Goal: Information Seeking & Learning: Check status

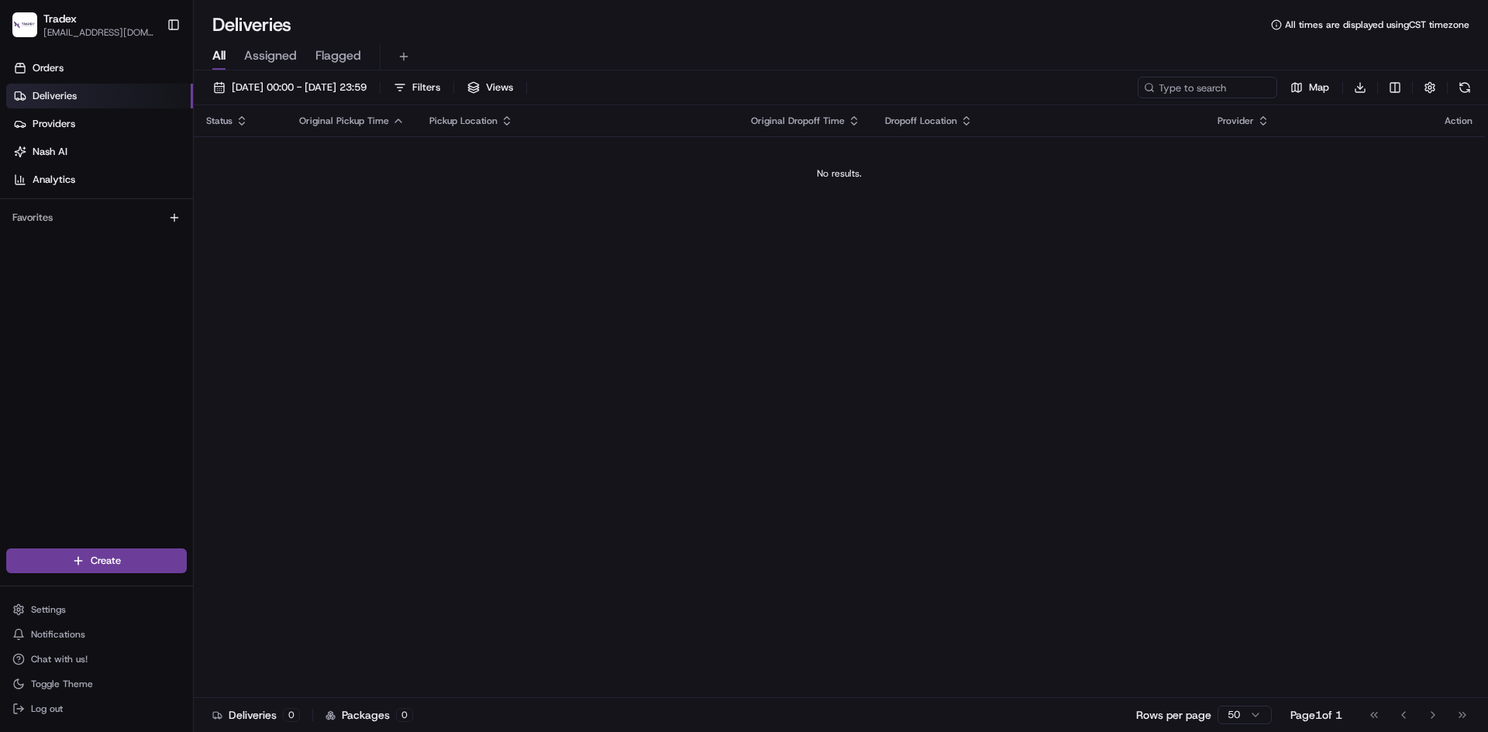
click at [329, 275] on div "Status Original Pickup Time Pickup Location Original Dropoff Time Dropoff Locat…" at bounding box center [839, 401] width 1291 height 593
click at [871, 191] on td "No results." at bounding box center [839, 173] width 1291 height 74
click at [542, 250] on div "Status Original Pickup Time Pickup Location Original Dropoff Time Dropoff Locat…" at bounding box center [839, 401] width 1291 height 593
click at [296, 311] on div "Status Original Pickup Time Pickup Location Original Dropoff Time Dropoff Locat…" at bounding box center [839, 401] width 1291 height 593
click at [586, 324] on div "Status Original Pickup Time Pickup Location Original Dropoff Time Dropoff Locat…" at bounding box center [839, 401] width 1291 height 593
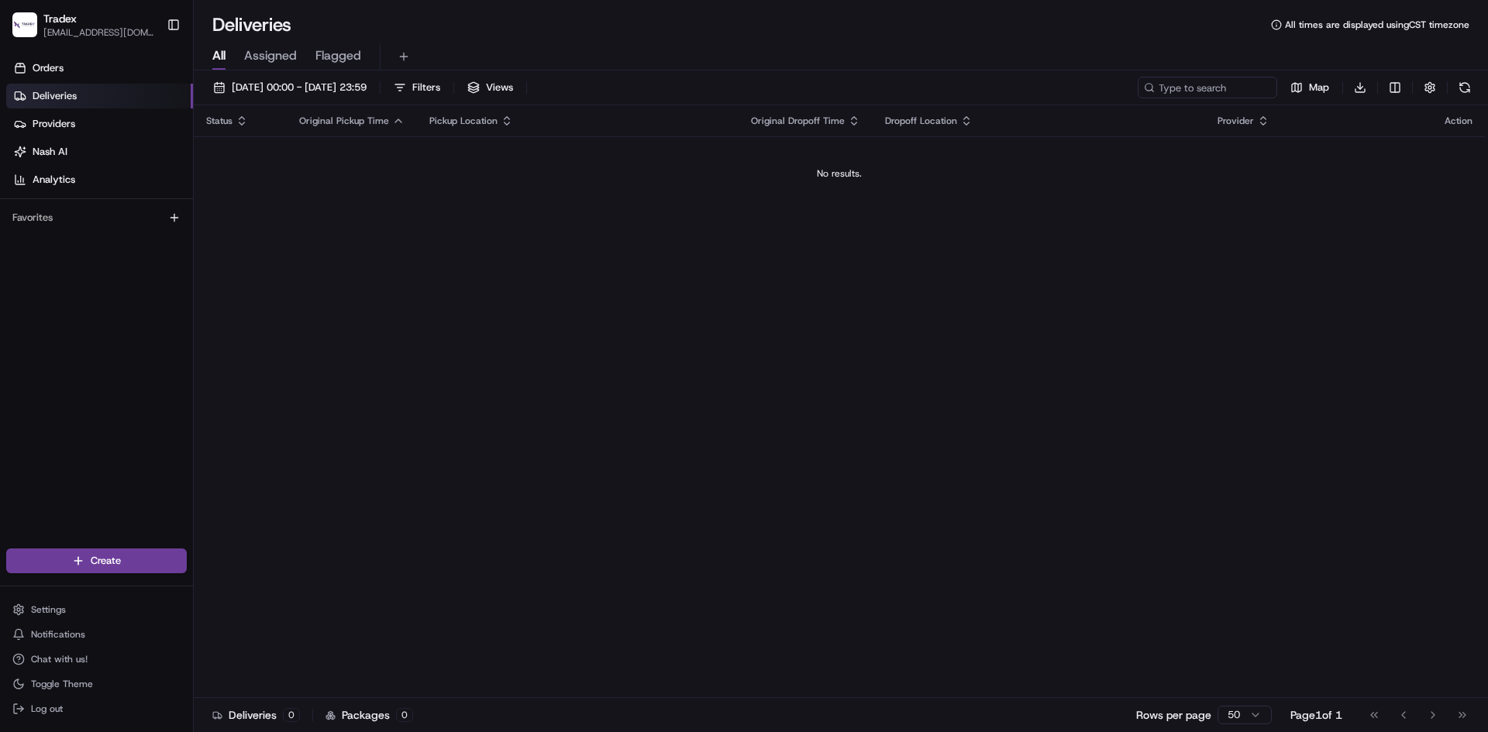
click at [965, 692] on div "Status Original Pickup Time Pickup Location Original Dropoff Time Dropoff Locat…" at bounding box center [839, 401] width 1291 height 593
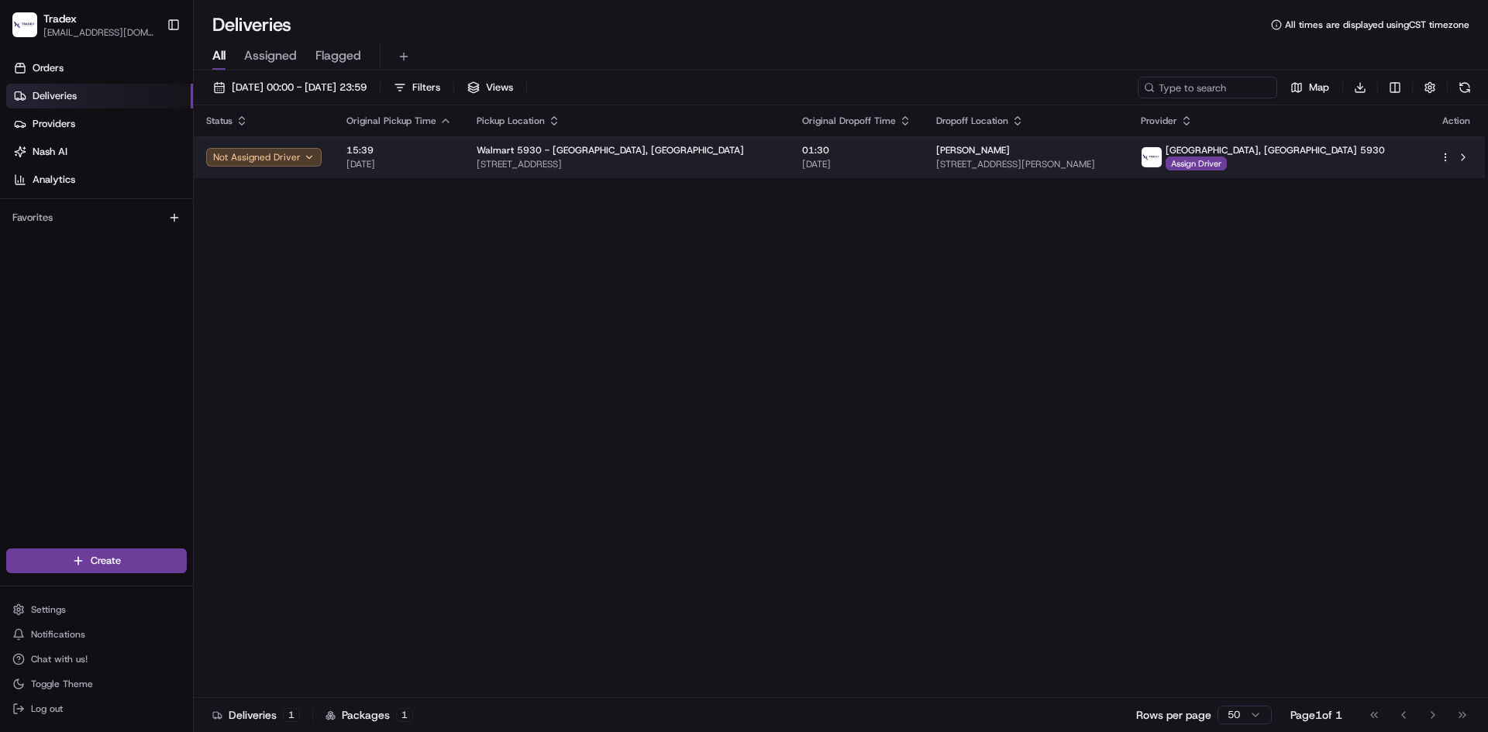
click at [438, 150] on span "15:39" at bounding box center [398, 150] width 105 height 12
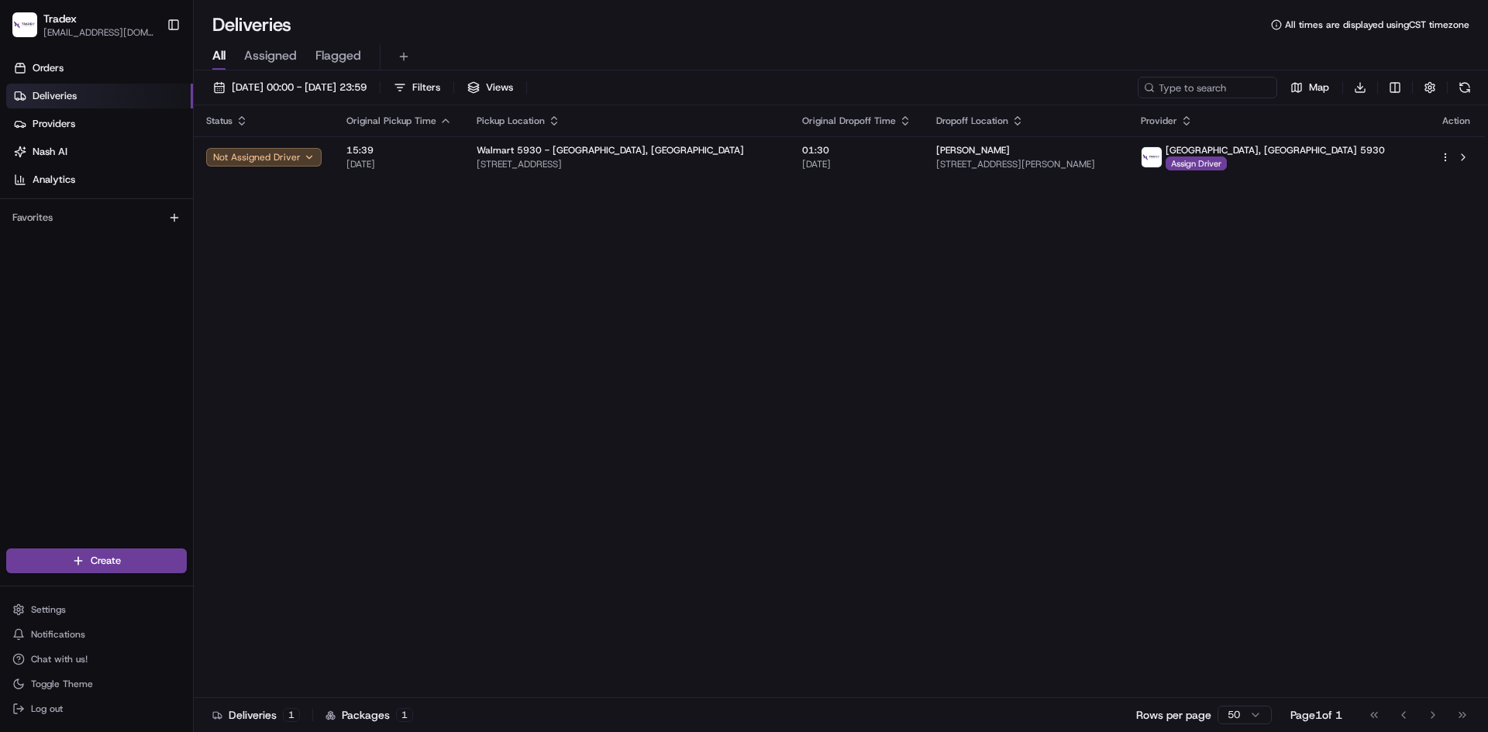
click at [246, 303] on div "Status Original Pickup Time Pickup Location Original Dropoff Time Dropoff Locat…" at bounding box center [839, 401] width 1291 height 593
click at [274, 312] on div "Status Original Pickup Time Pickup Location Original Dropoff Time Dropoff Locat…" at bounding box center [839, 401] width 1291 height 593
